Goal: Task Accomplishment & Management: Manage account settings

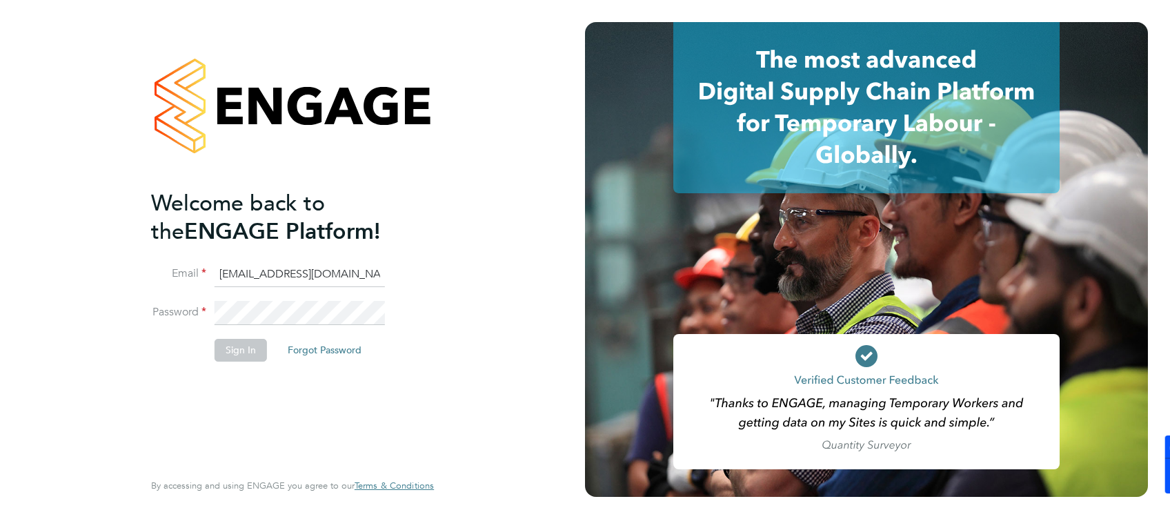
drag, startPoint x: 221, startPoint y: 270, endPoint x: 232, endPoint y: 274, distance: 11.6
click at [221, 270] on input "jade@thornbaker.co.uk" at bounding box center [299, 274] width 170 height 25
click at [224, 276] on input "jade@thornbaker.co.uk" at bounding box center [299, 274] width 170 height 25
type input "fm@thornbaker.co.uk"
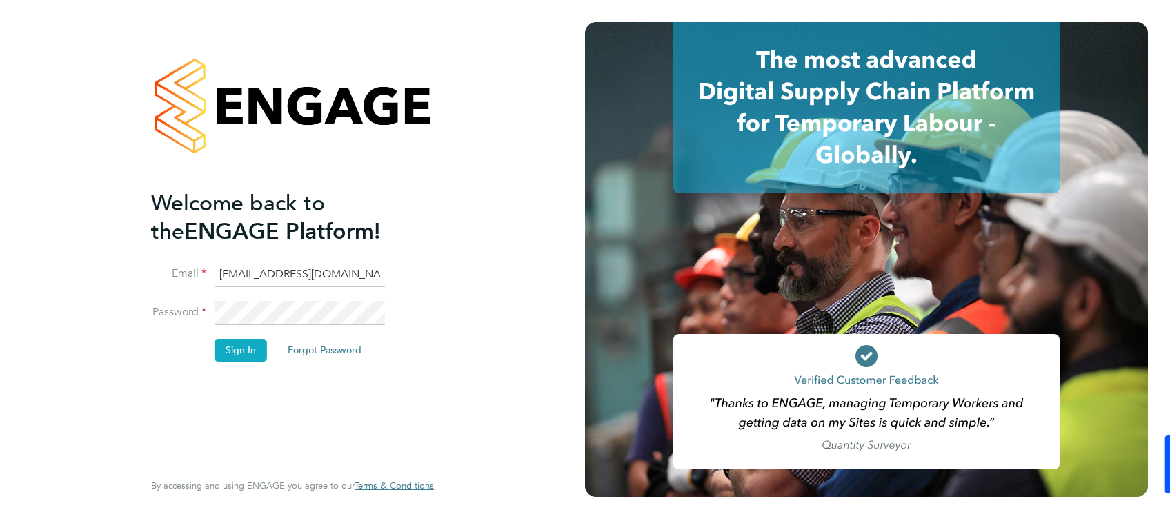
click at [230, 348] on button "Sign In" at bounding box center [240, 350] width 52 height 22
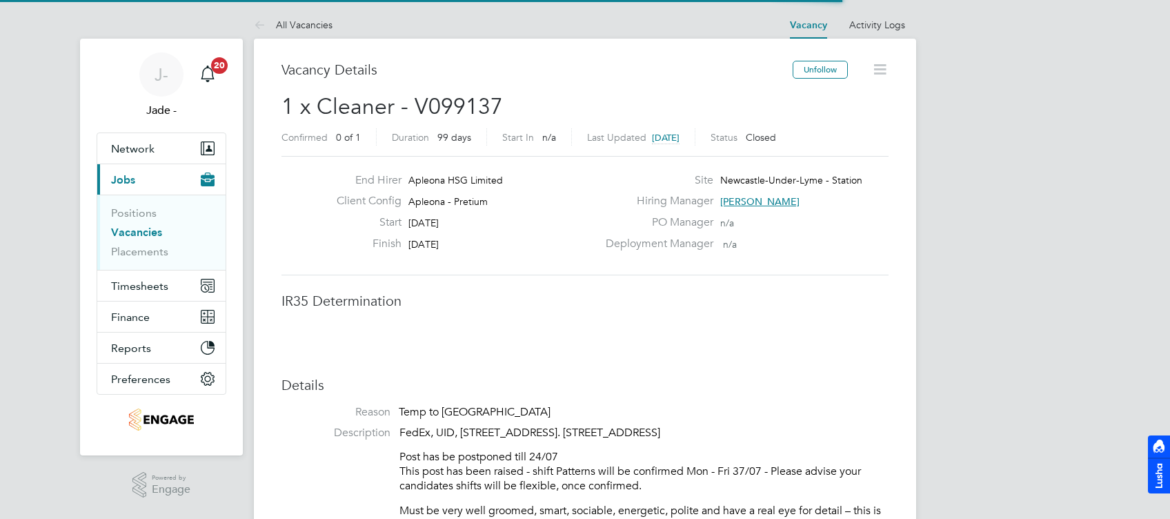
scroll to position [41, 96]
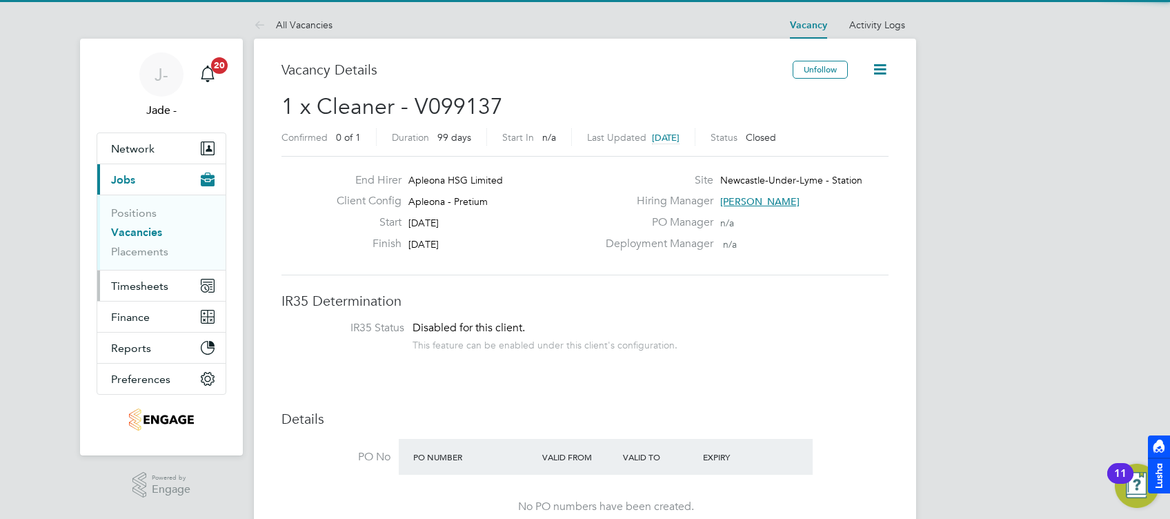
drag, startPoint x: 131, startPoint y: 285, endPoint x: 186, endPoint y: 292, distance: 55.5
click at [131, 285] on span "Timesheets" at bounding box center [139, 285] width 57 height 13
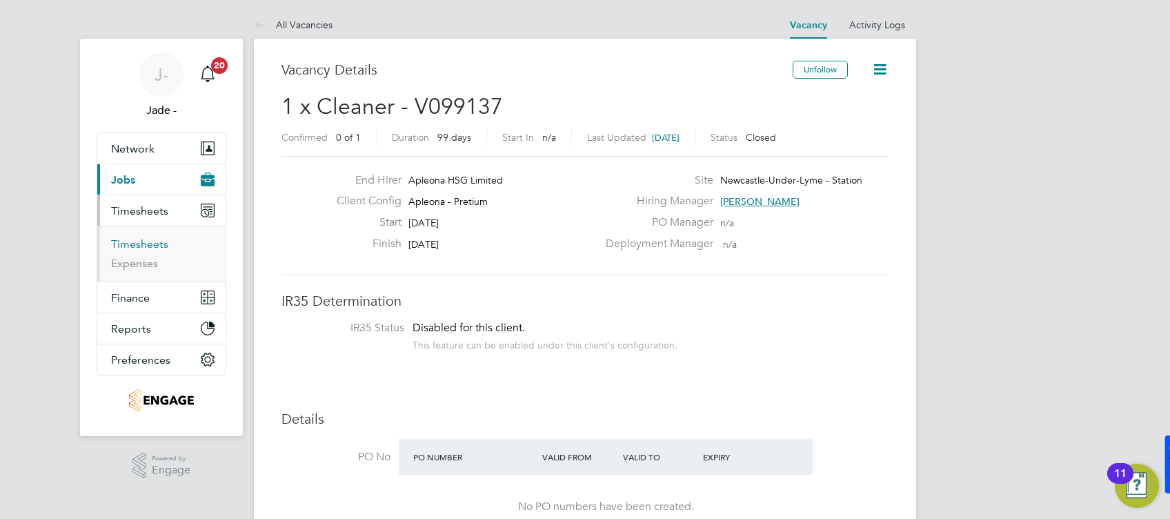
click at [130, 248] on link "Timesheets" at bounding box center [139, 243] width 57 height 13
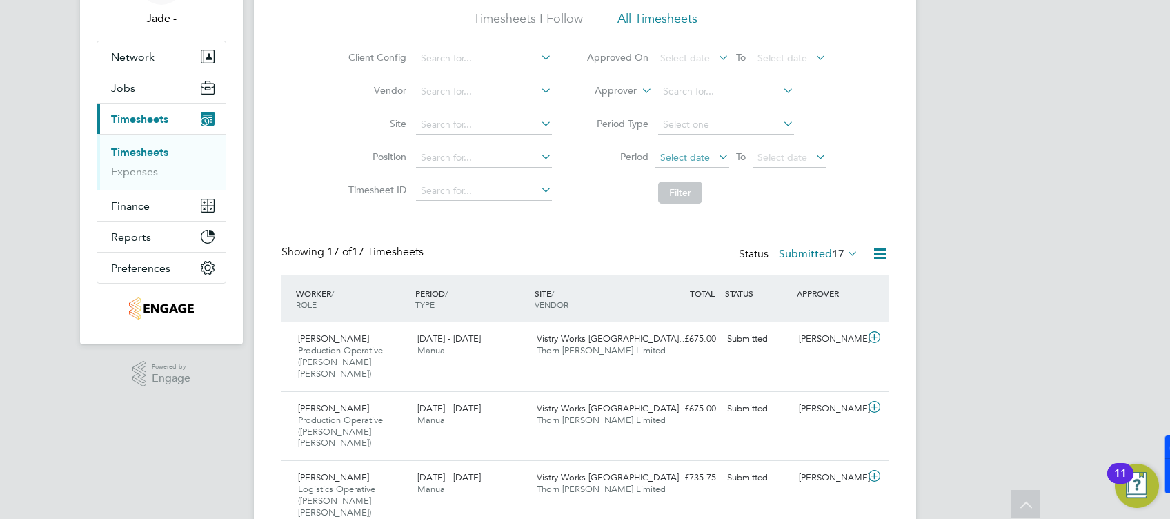
click at [697, 156] on span "Select date" at bounding box center [685, 157] width 50 height 12
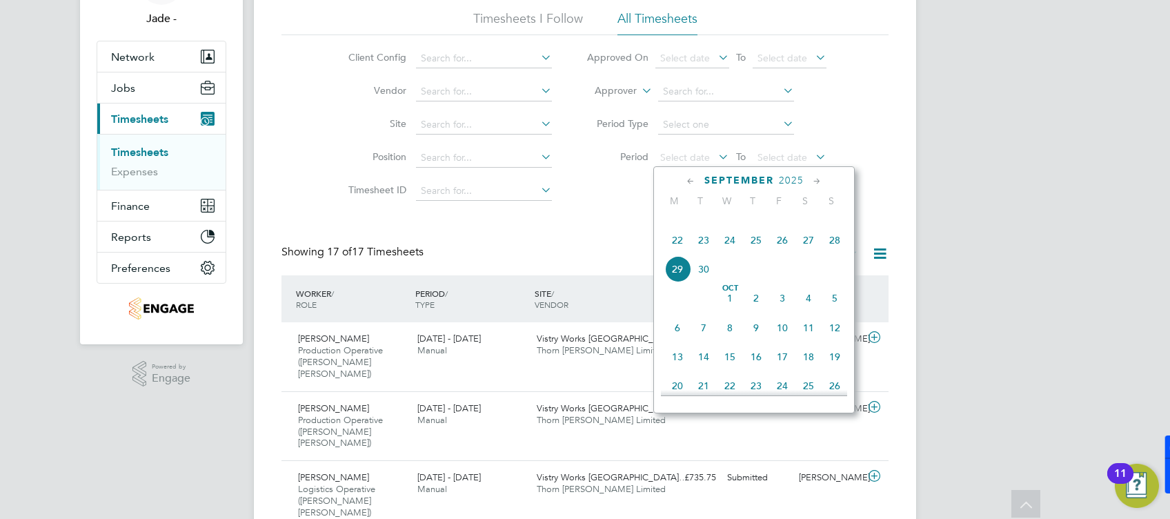
click at [808, 224] on span "20" at bounding box center [808, 211] width 26 height 26
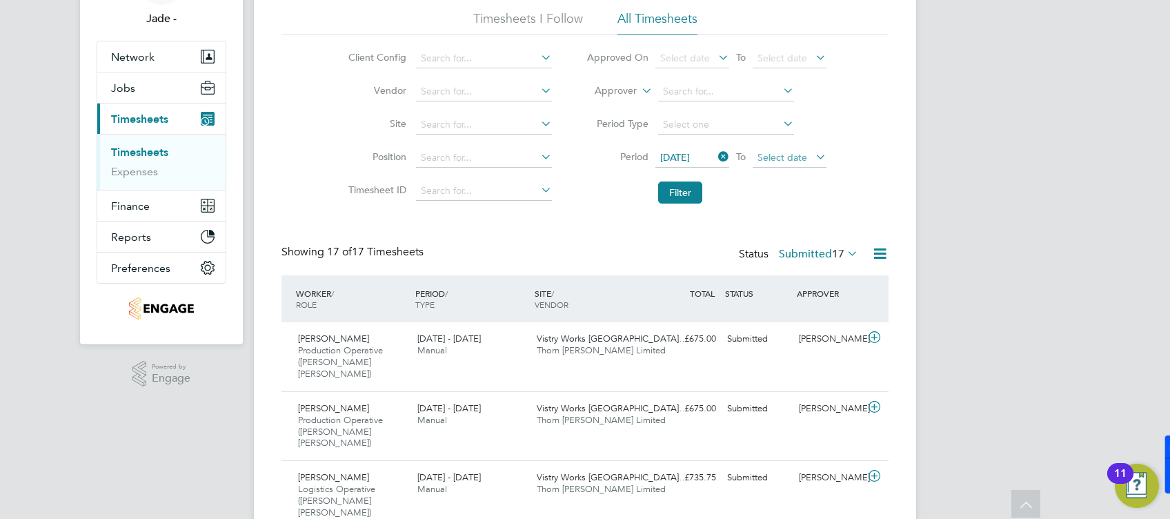
click at [792, 156] on span "Select date" at bounding box center [782, 157] width 50 height 12
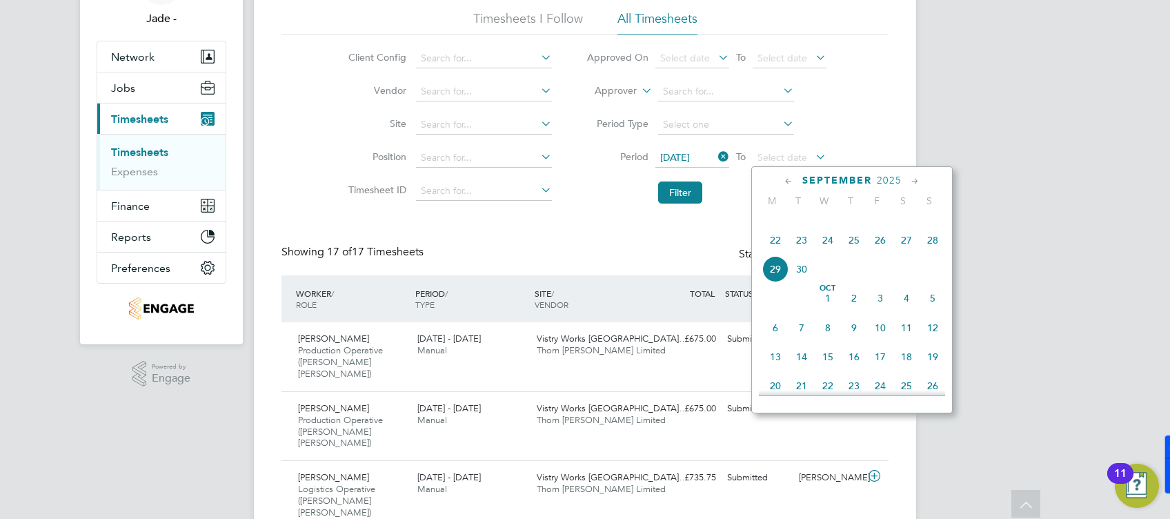
click at [880, 253] on span "26" at bounding box center [880, 240] width 26 height 26
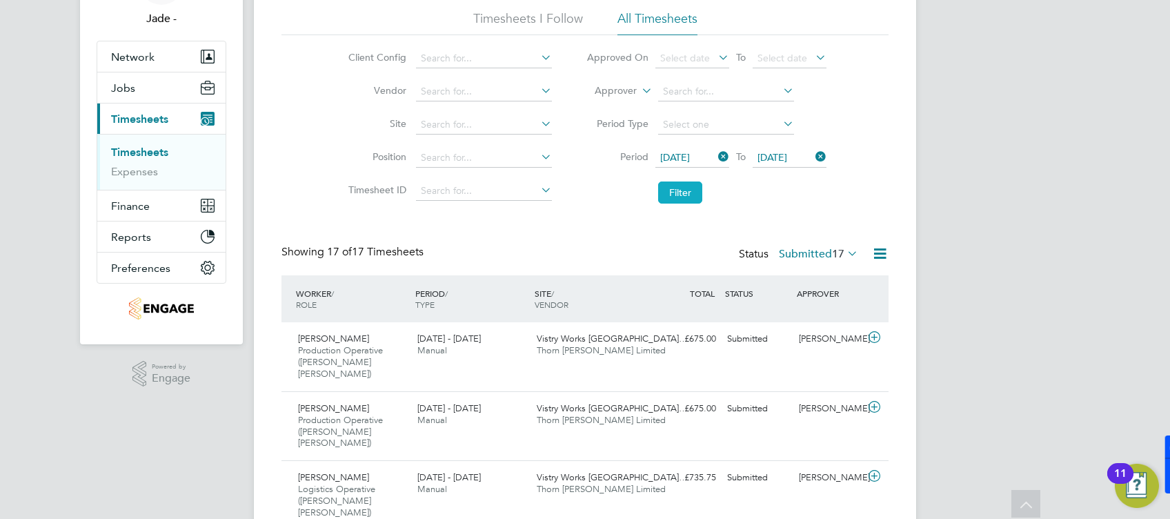
click at [680, 194] on button "Filter" at bounding box center [680, 192] width 44 height 22
click at [807, 255] on label "Submitted 10" at bounding box center [818, 254] width 79 height 14
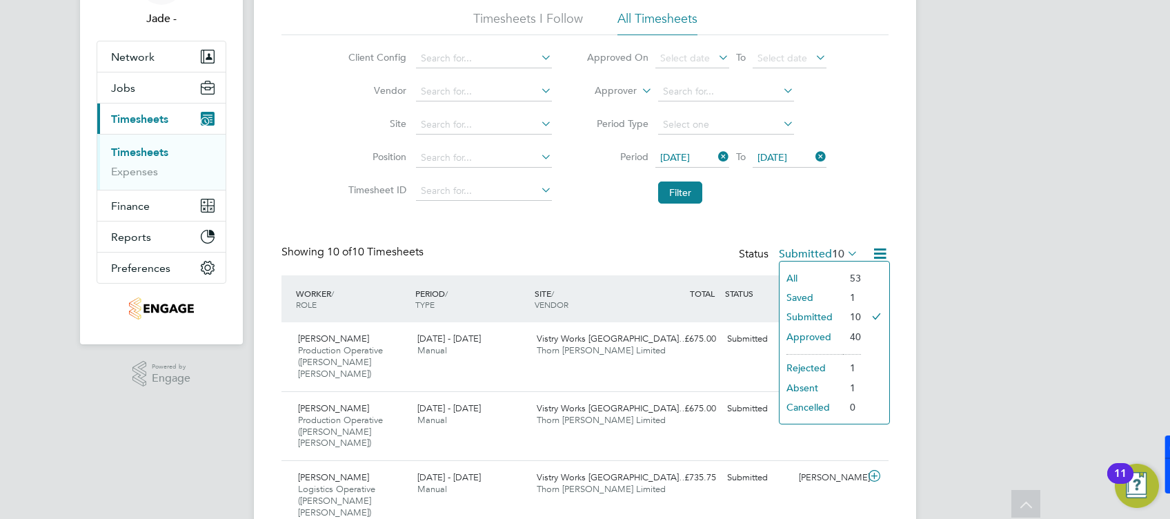
click at [1068, 218] on div "J- Jade - Notifications 20 Applications: Network Team Members Businesses Sites …" at bounding box center [585, 457] width 1170 height 1098
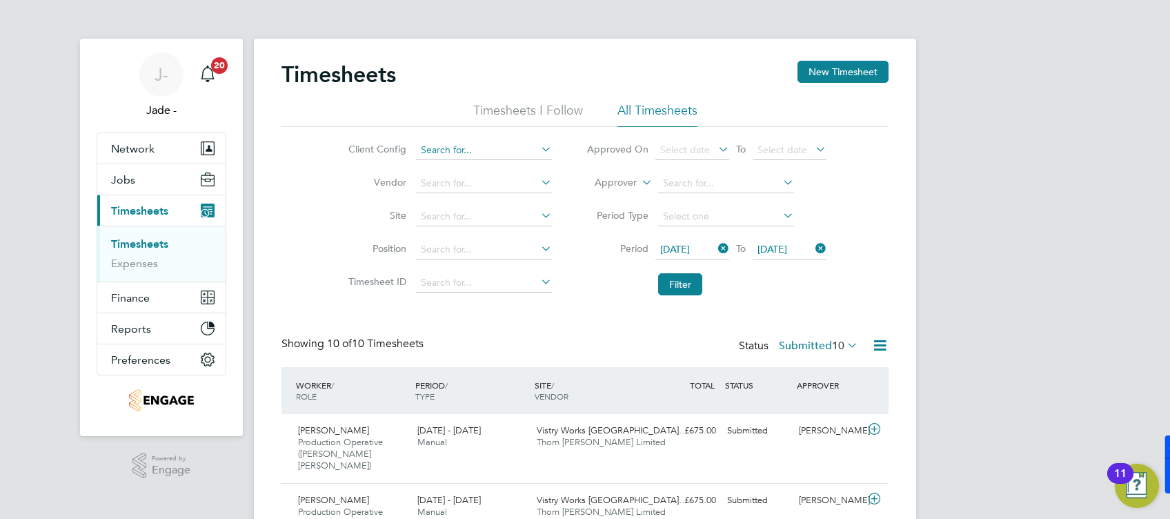
click at [447, 148] on input at bounding box center [484, 150] width 136 height 19
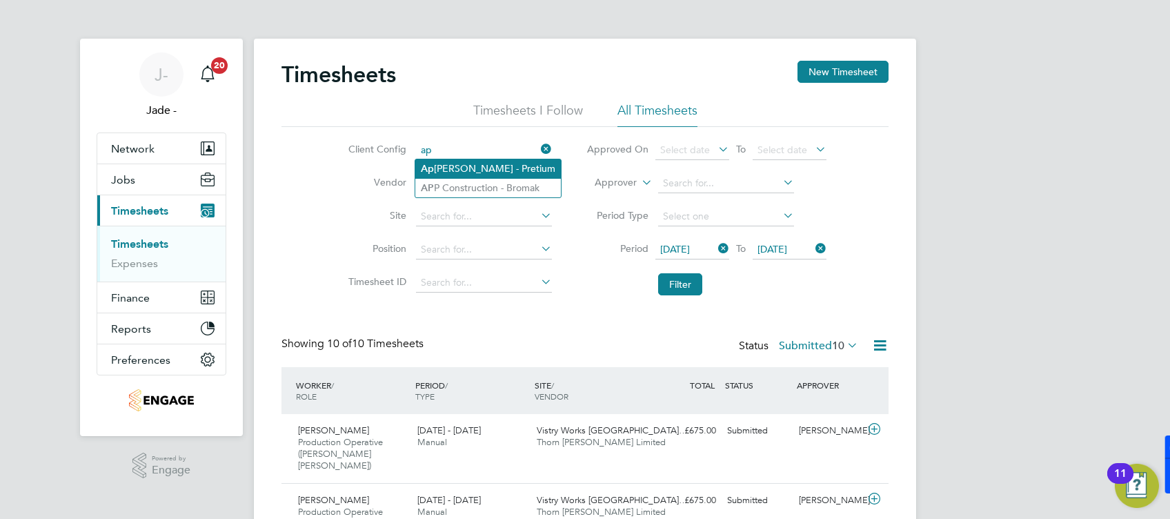
click at [441, 163] on li "Ap [PERSON_NAME] - Pretium" at bounding box center [487, 168] width 145 height 19
type input "Apleona - Pretium"
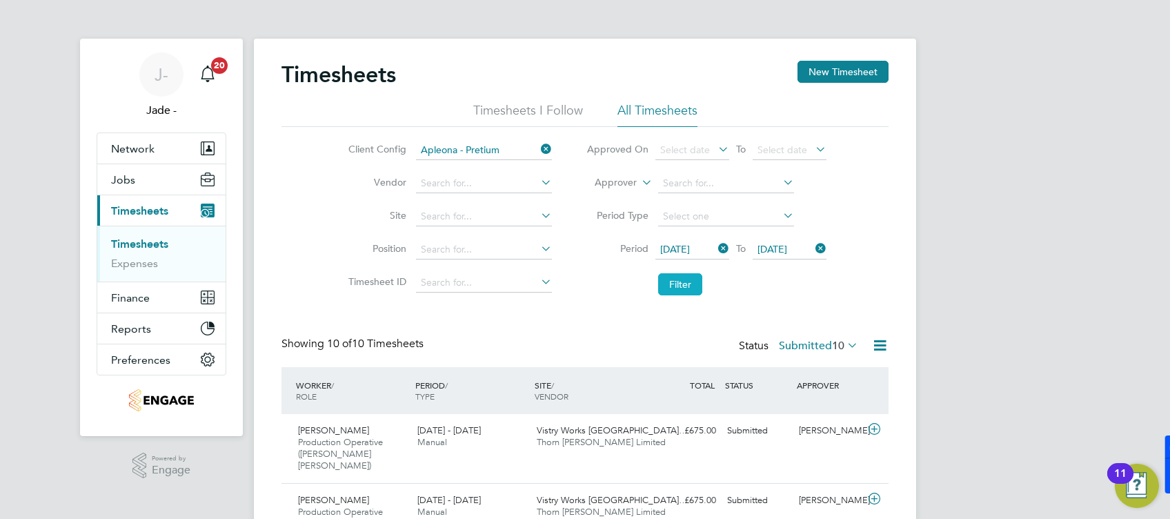
click at [676, 286] on button "Filter" at bounding box center [680, 284] width 44 height 22
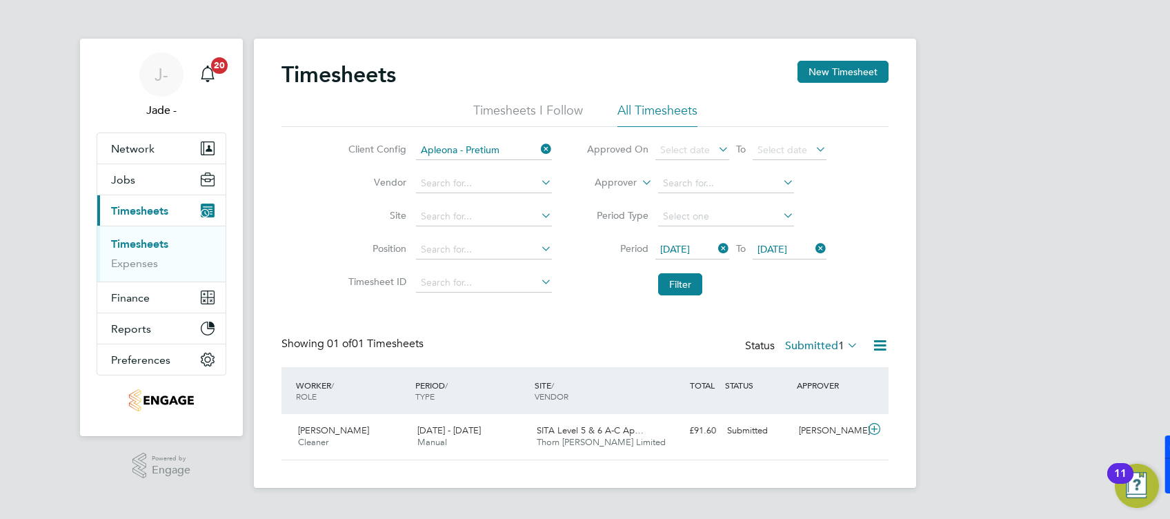
click at [812, 340] on label "Submitted 1" at bounding box center [821, 346] width 73 height 14
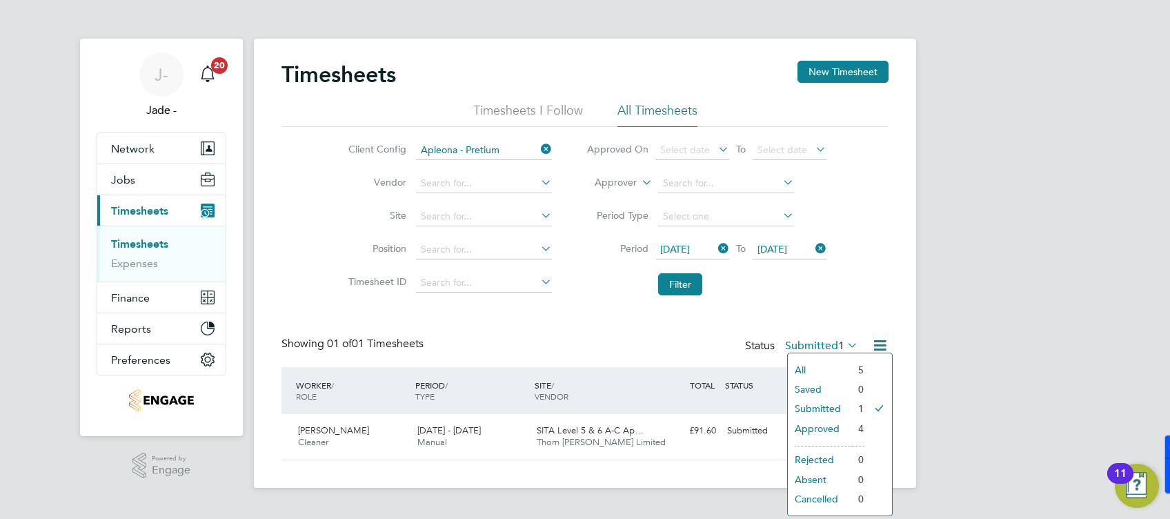
click at [822, 424] on li "Approved" at bounding box center [818, 428] width 63 height 19
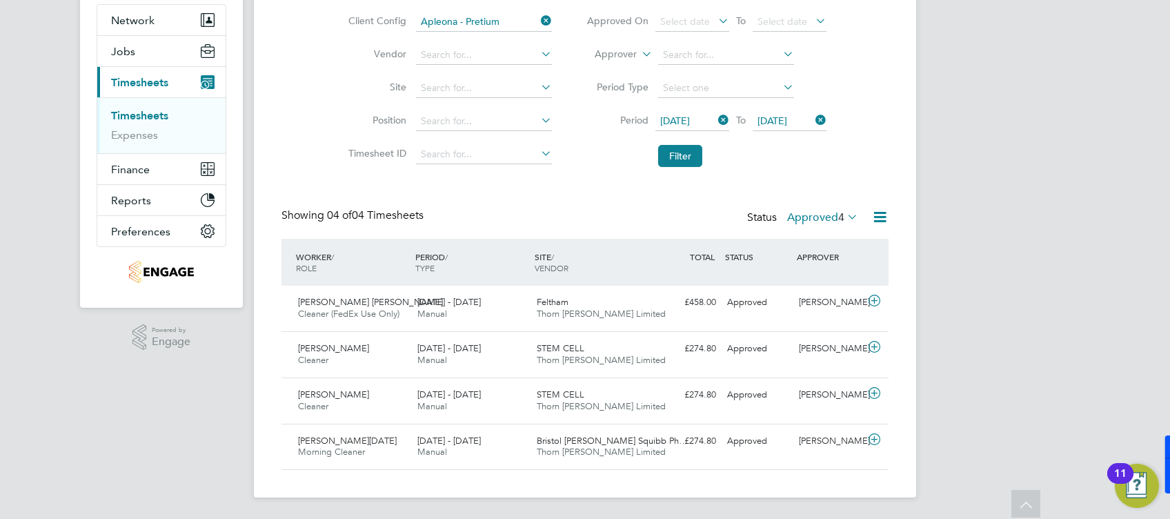
click at [818, 221] on label "Approved 4" at bounding box center [822, 217] width 71 height 14
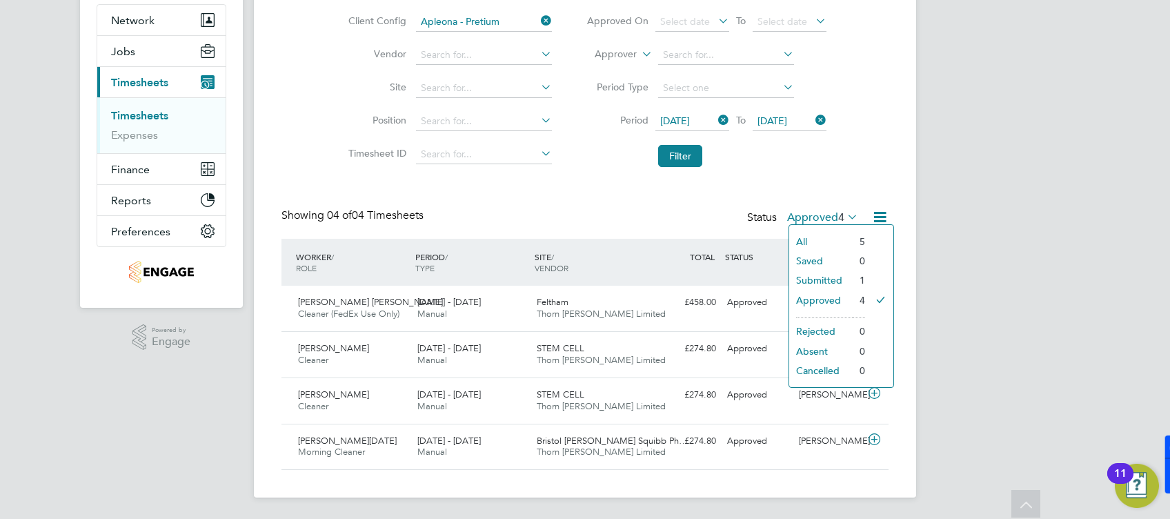
click at [1078, 250] on div "J- Jade - Notifications 20 Applications: Network Team Members Businesses Sites …" at bounding box center [585, 196] width 1170 height 648
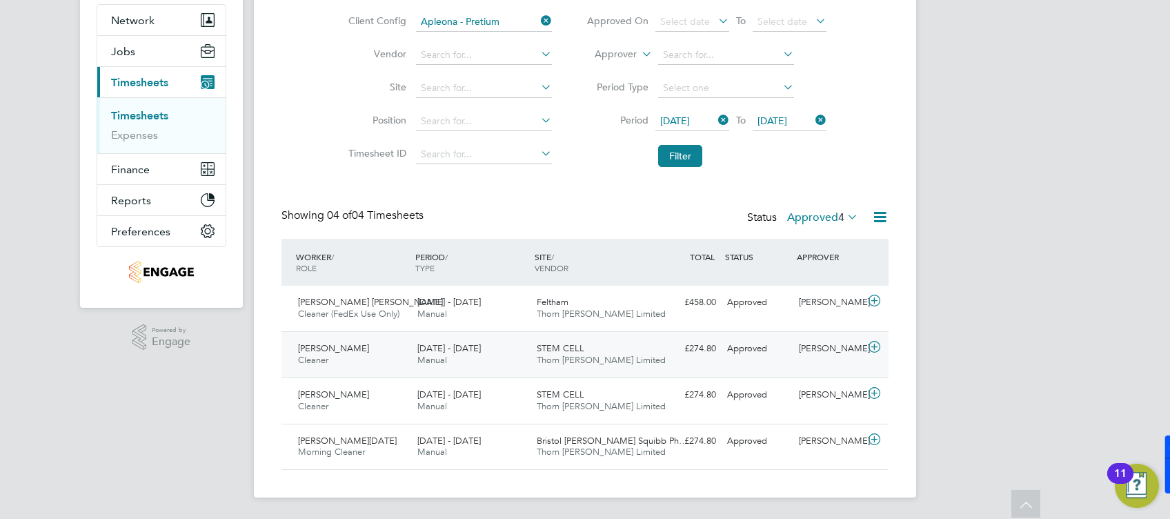
click at [634, 348] on div "STEM CELL Thorn [PERSON_NAME] Limited" at bounding box center [590, 354] width 119 height 34
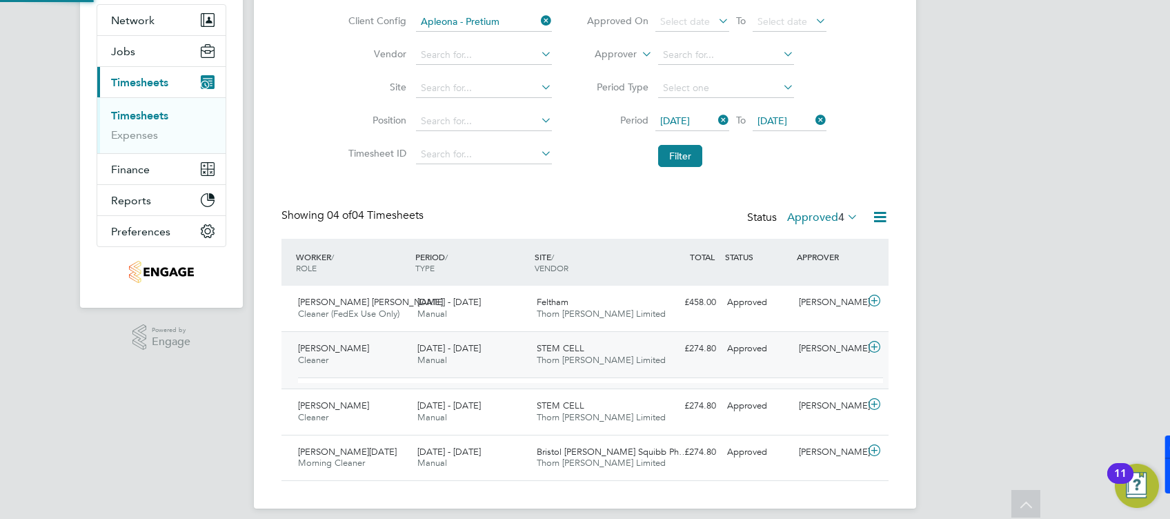
scroll to position [23, 134]
